Goal: Task Accomplishment & Management: Use online tool/utility

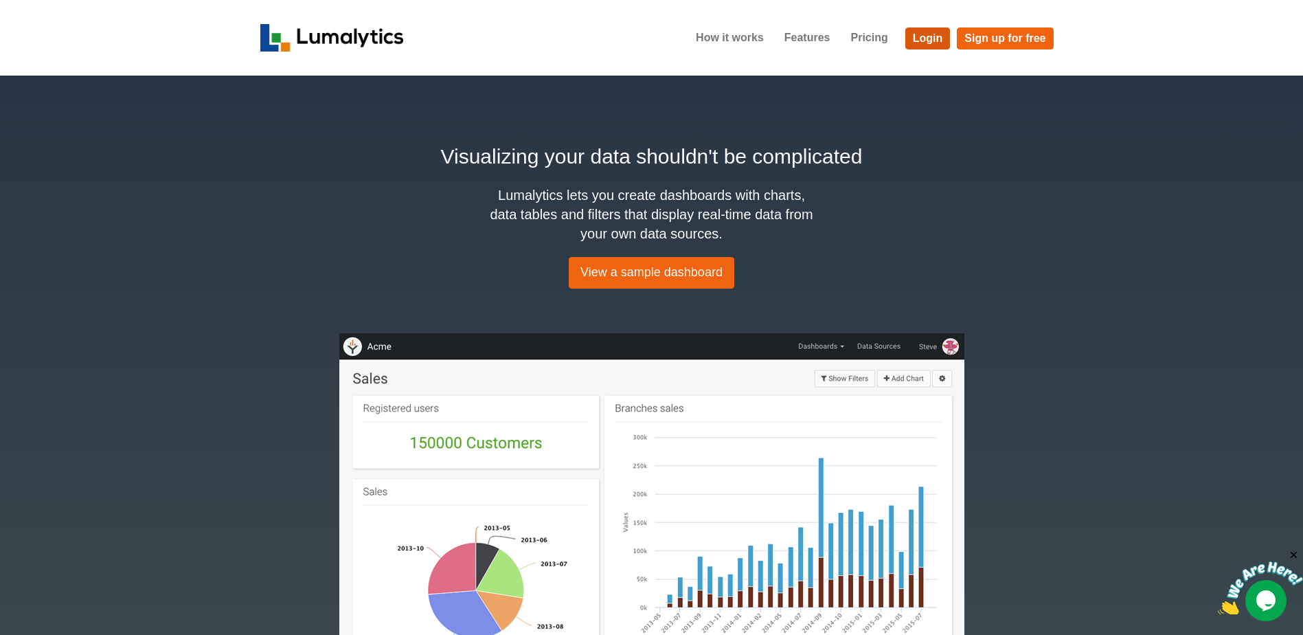
click at [637, 42] on link "Login" at bounding box center [927, 38] width 45 height 22
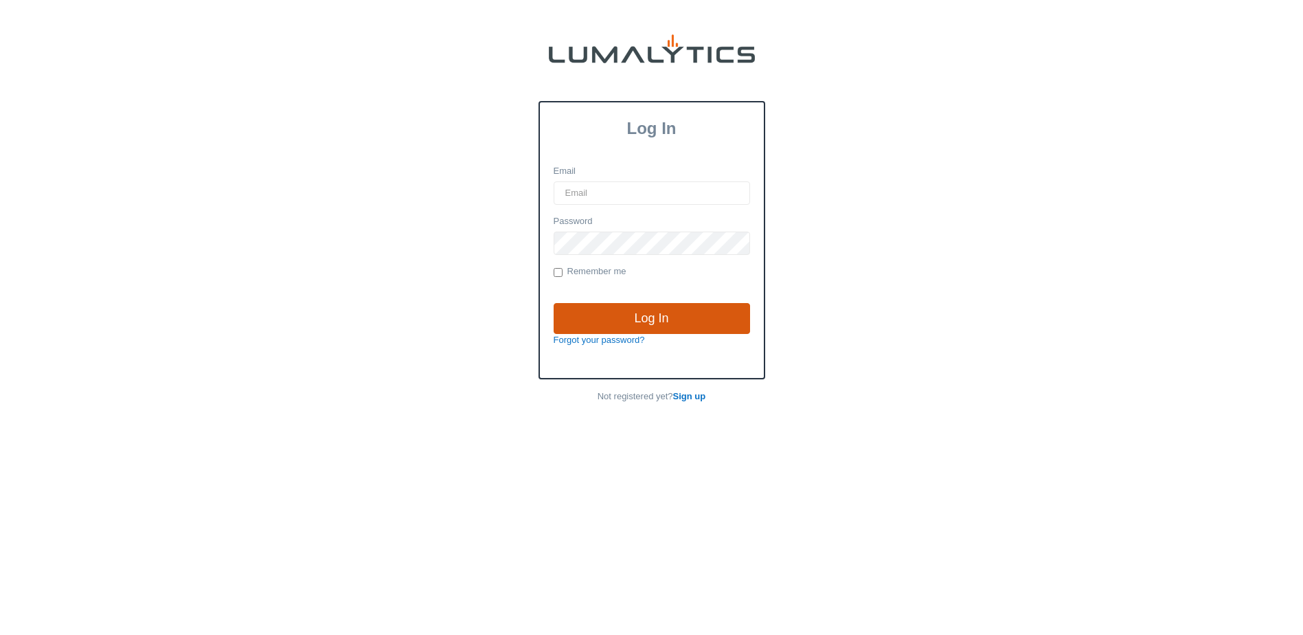
type input "[EMAIL_ADDRESS][DOMAIN_NAME]"
click at [656, 305] on input "Log In" at bounding box center [652, 319] width 196 height 32
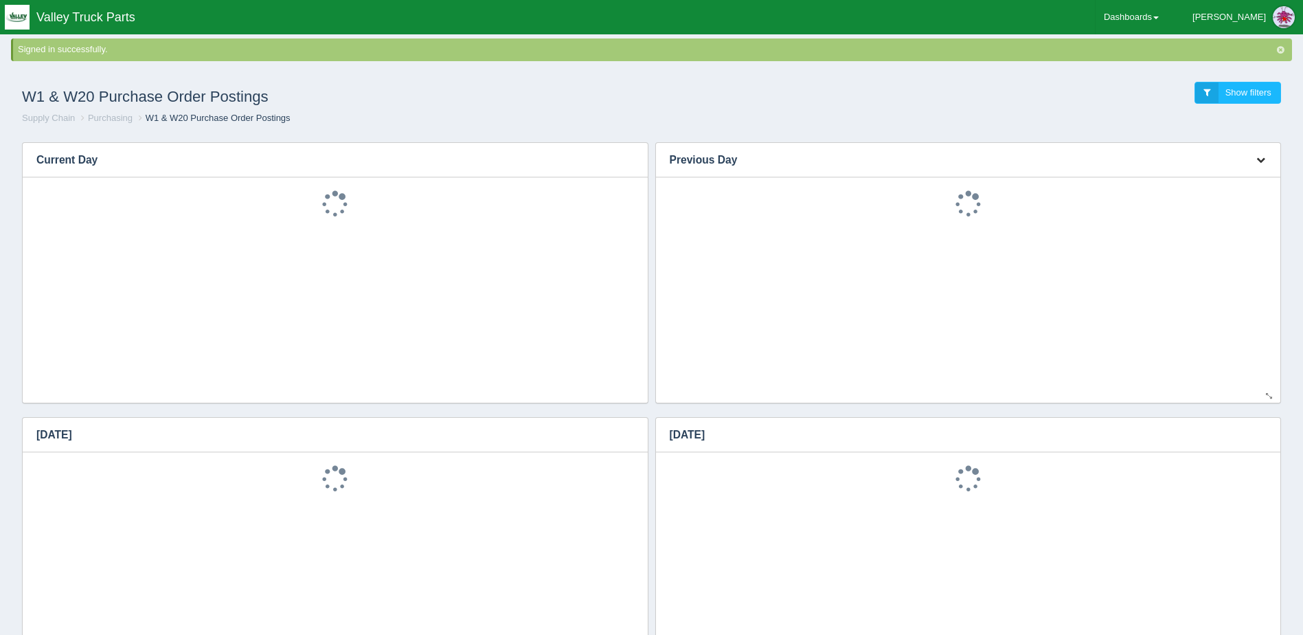
click at [1261, 155] on icon "button" at bounding box center [1260, 159] width 9 height 9
click at [1245, 175] on link "Download CSV" at bounding box center [1215, 180] width 110 height 20
